Goal: Check status

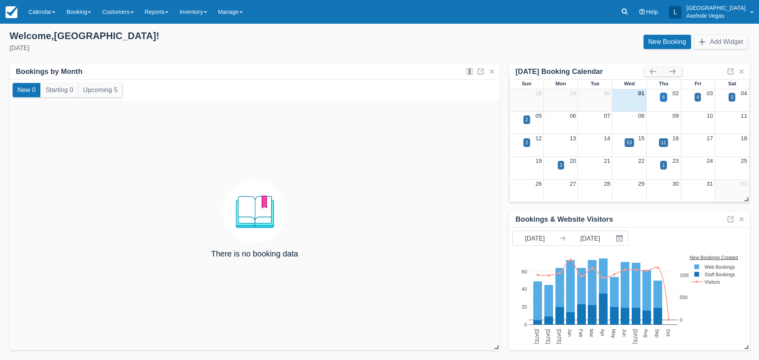
click at [664, 98] on div "6" at bounding box center [663, 97] width 3 height 7
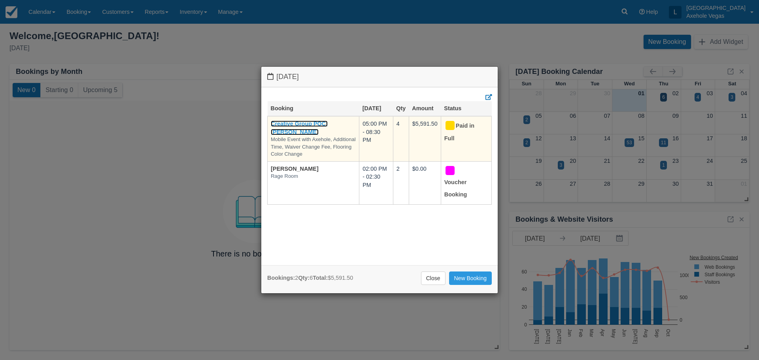
click at [315, 127] on link "Creative Group POC: [PERSON_NAME]" at bounding box center [299, 128] width 57 height 15
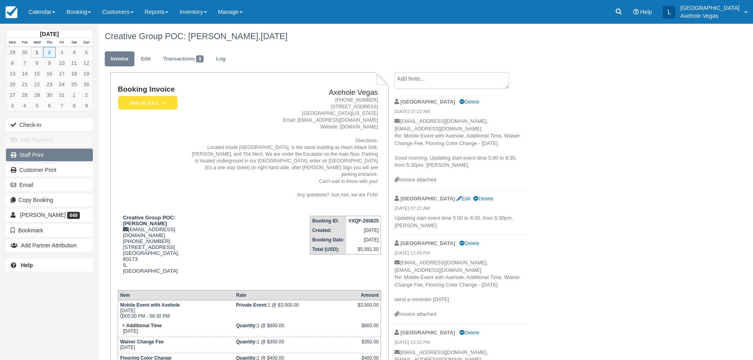
click at [50, 153] on link "Staff Print" at bounding box center [49, 155] width 87 height 13
click at [175, 61] on link "Transactions 3" at bounding box center [183, 58] width 52 height 15
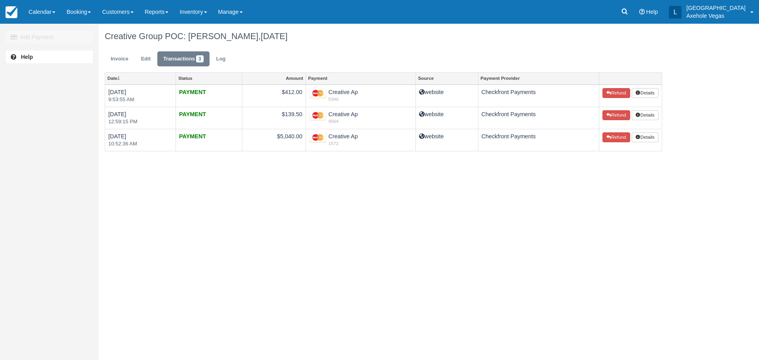
click at [465, 218] on div "Add Payment Help Creative Group POC: Stephanie Sorrells, October 02 2025 Invoic…" at bounding box center [379, 192] width 759 height 337
